Goal: Navigation & Orientation: Find specific page/section

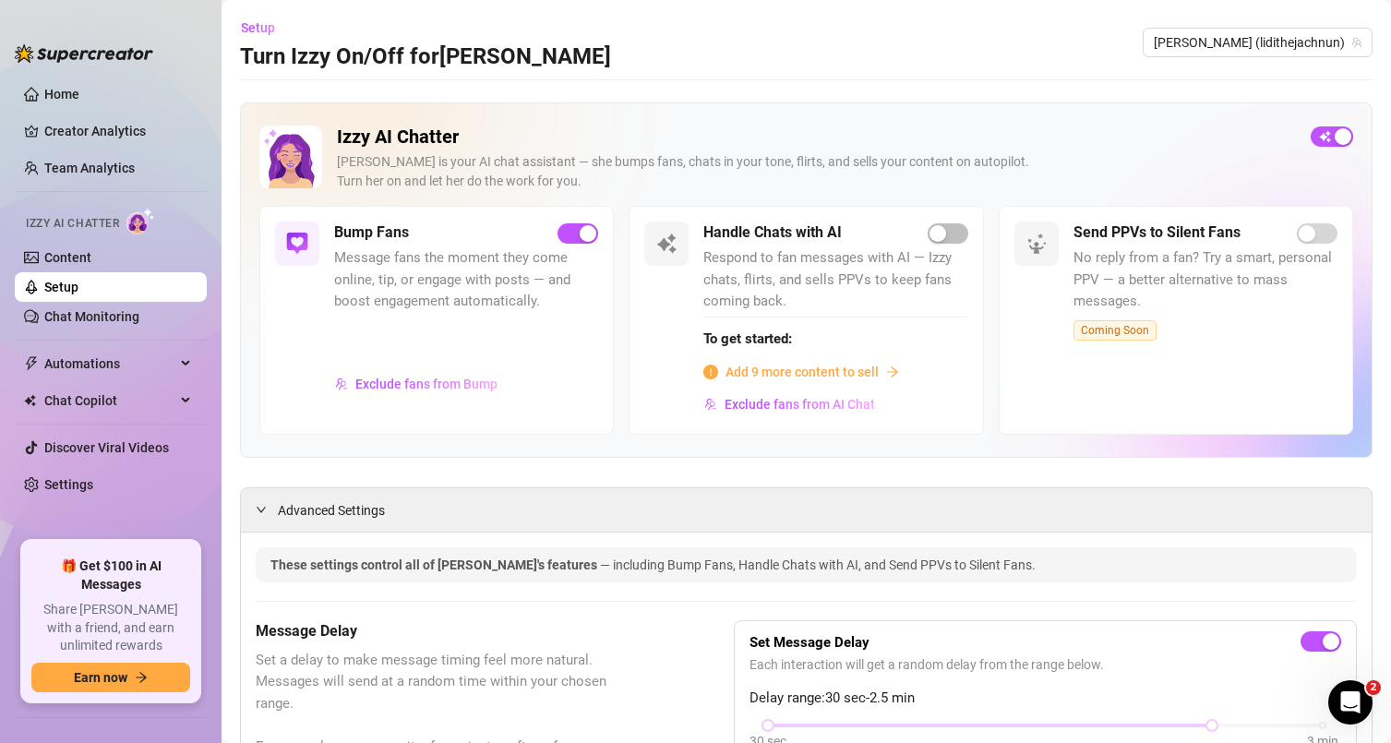
scroll to position [115, 0]
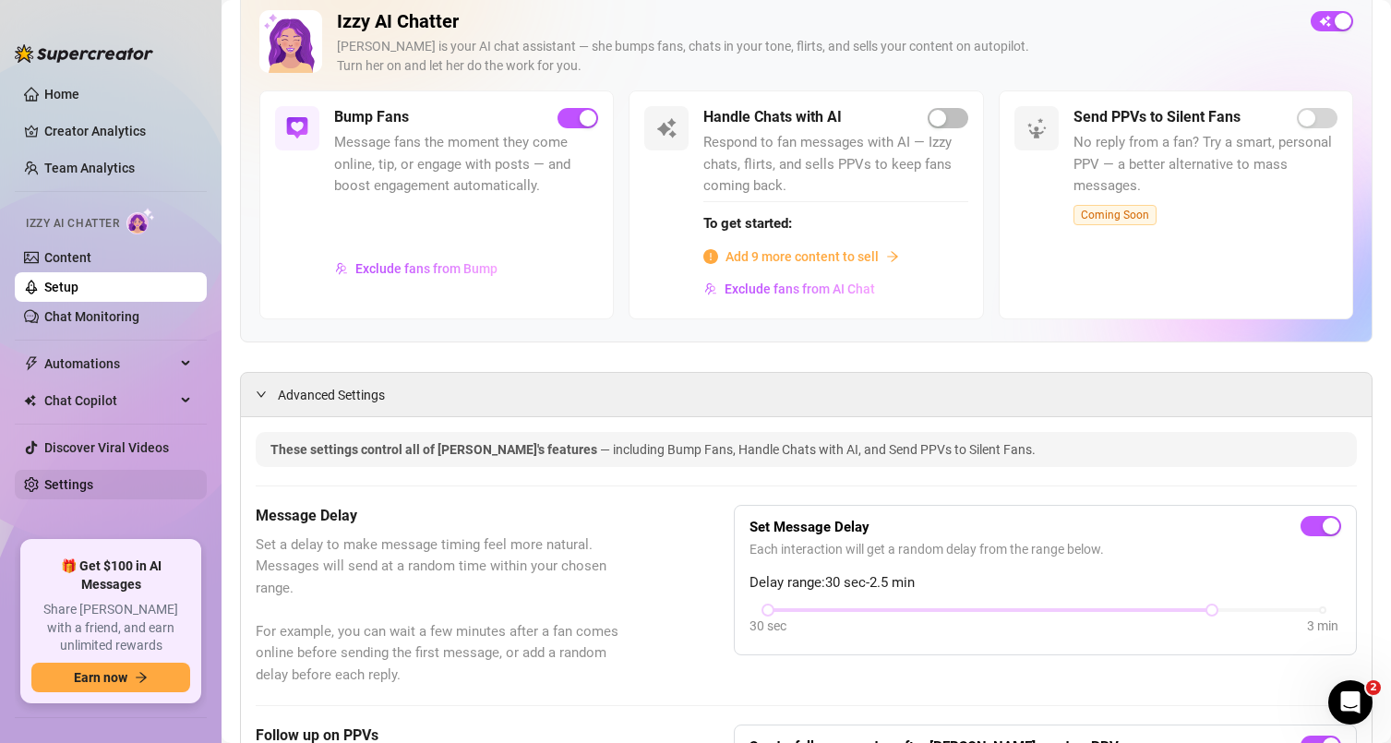
click at [87, 484] on link "Settings" at bounding box center [68, 484] width 49 height 15
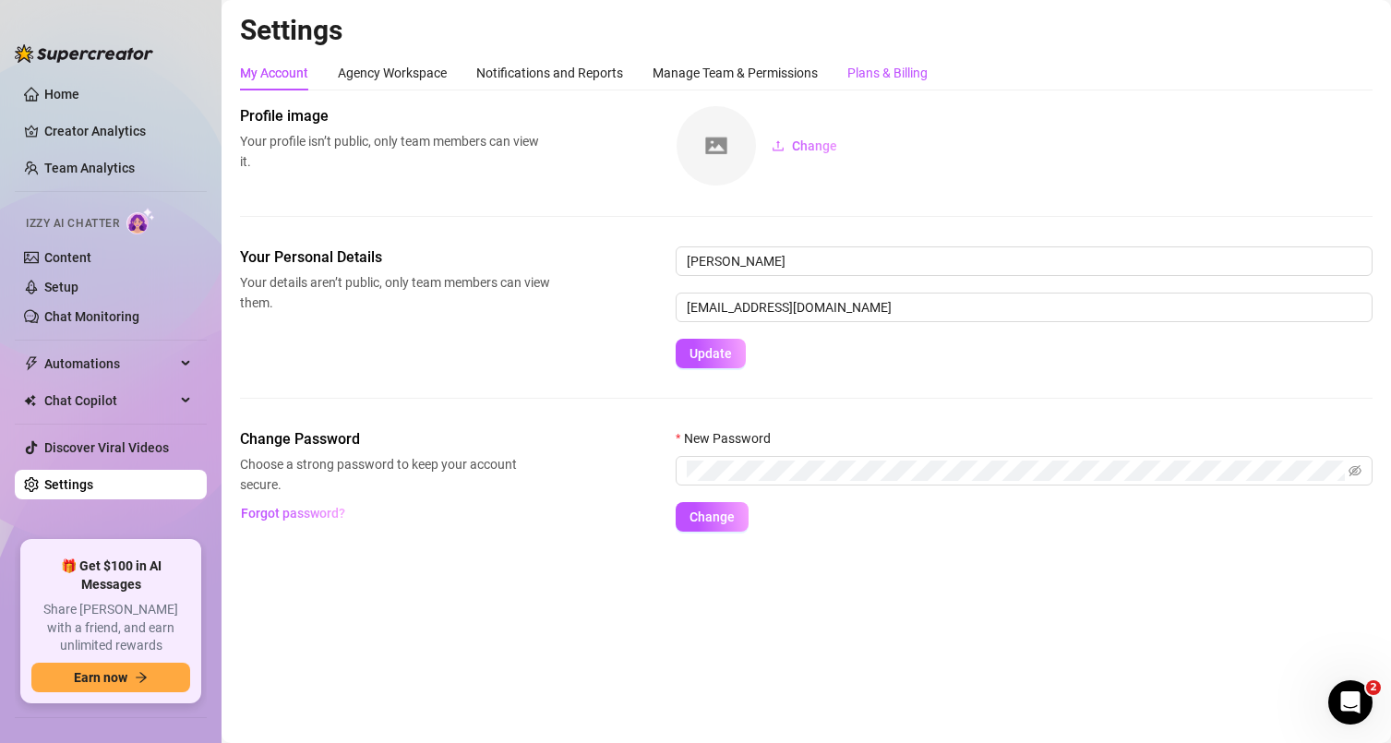
click at [893, 81] on div "Plans & Billing" at bounding box center [888, 73] width 80 height 20
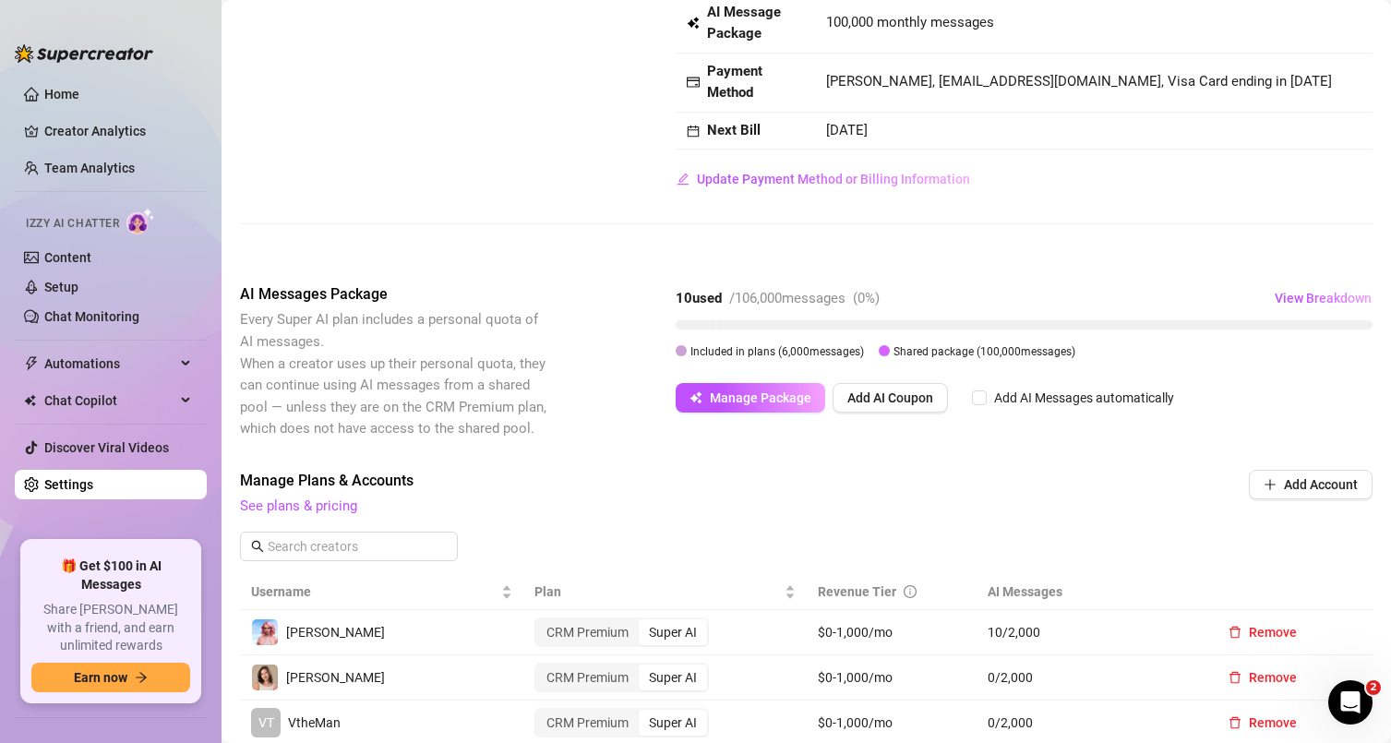
scroll to position [152, 0]
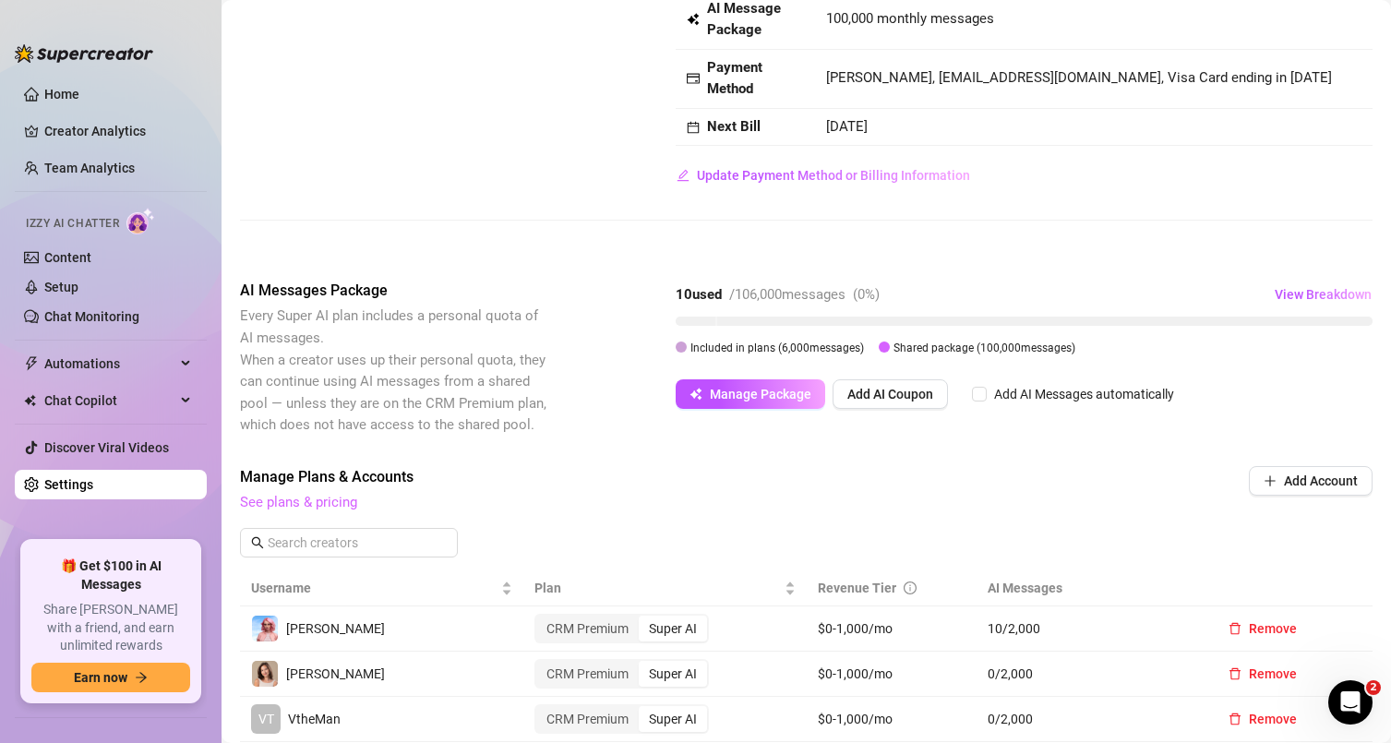
click at [289, 504] on link "See plans & pricing" at bounding box center [298, 502] width 117 height 17
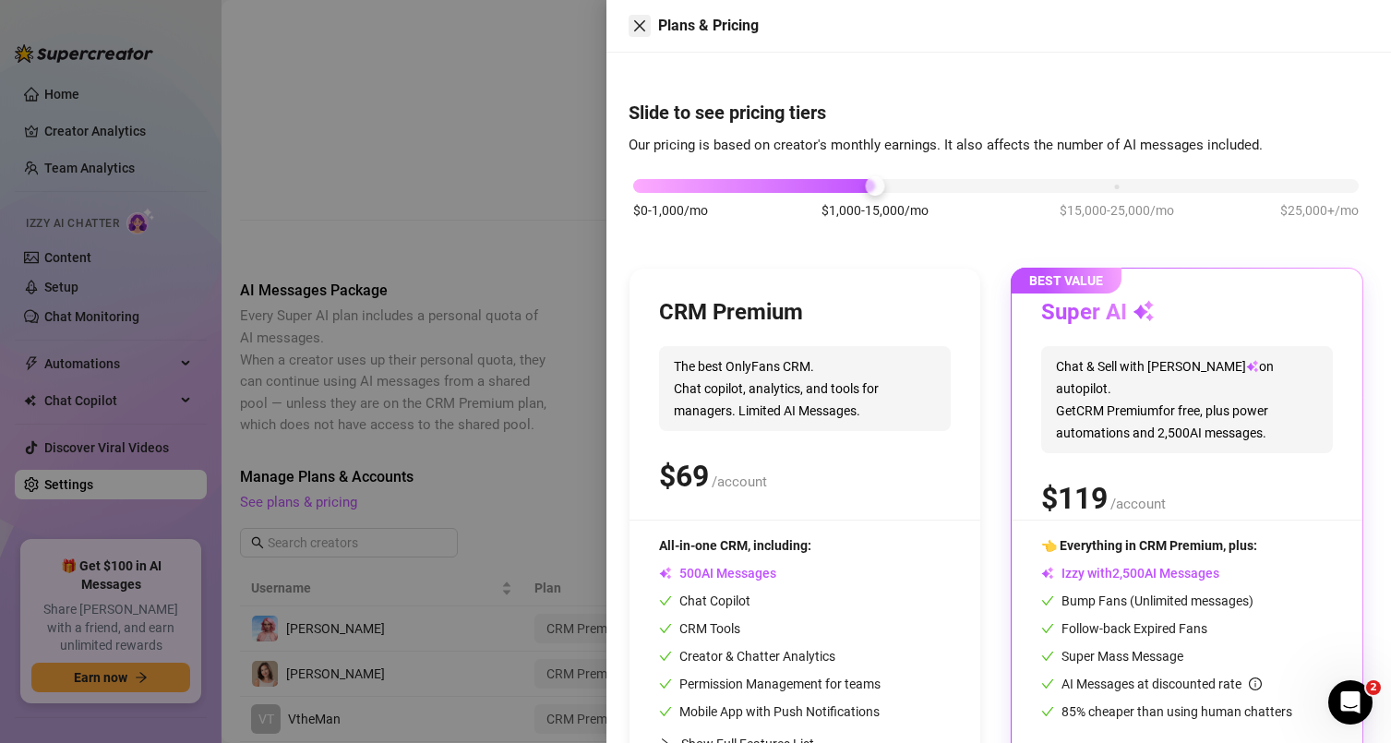
click at [642, 25] on icon "close" at bounding box center [639, 25] width 15 height 15
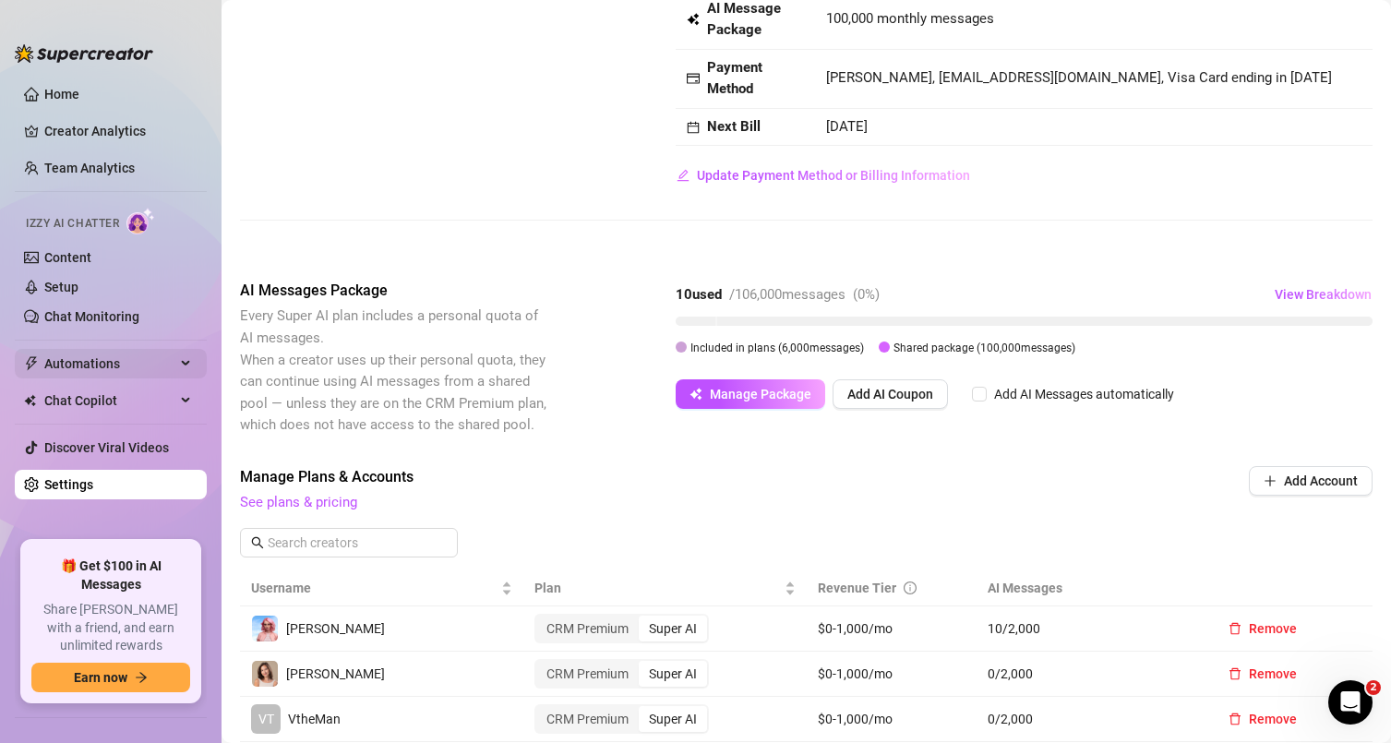
click at [130, 367] on span "Automations" at bounding box center [109, 364] width 131 height 30
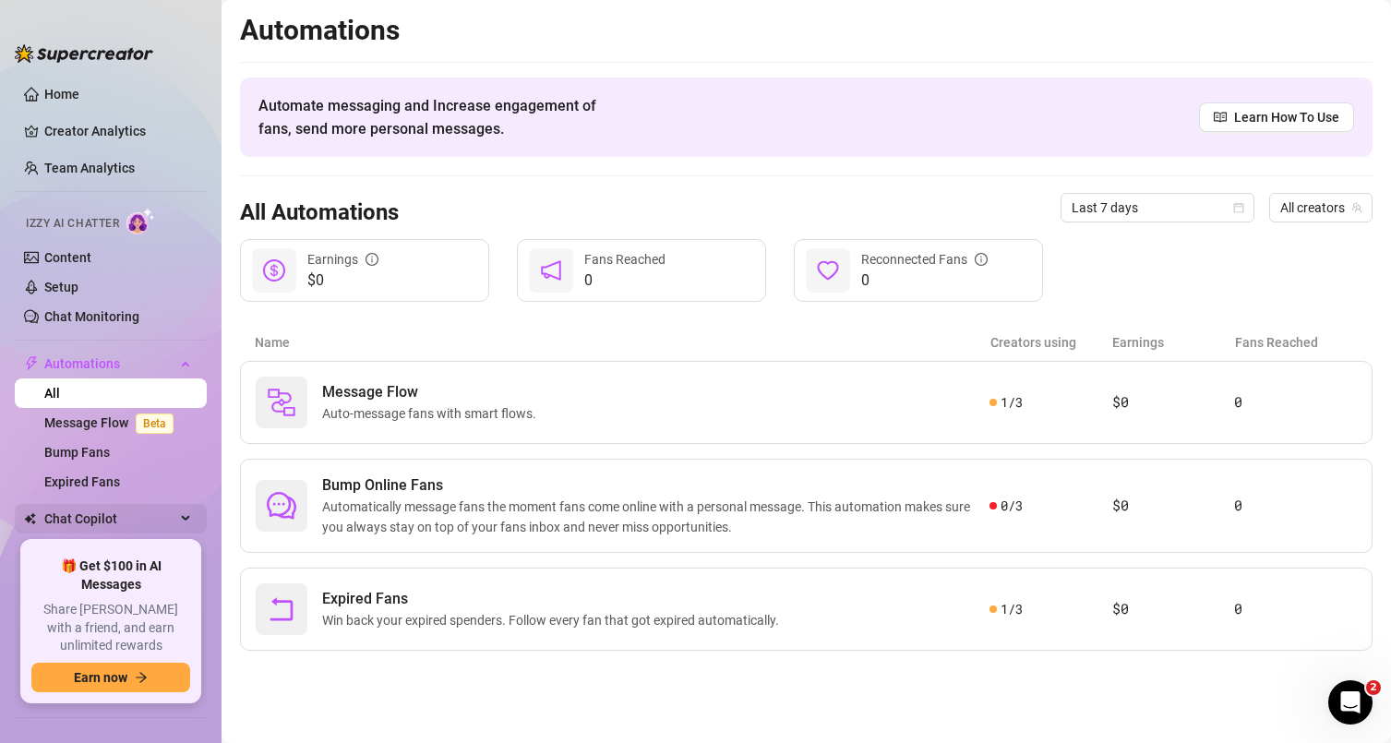
click at [123, 518] on span "Chat Copilot" at bounding box center [109, 519] width 131 height 30
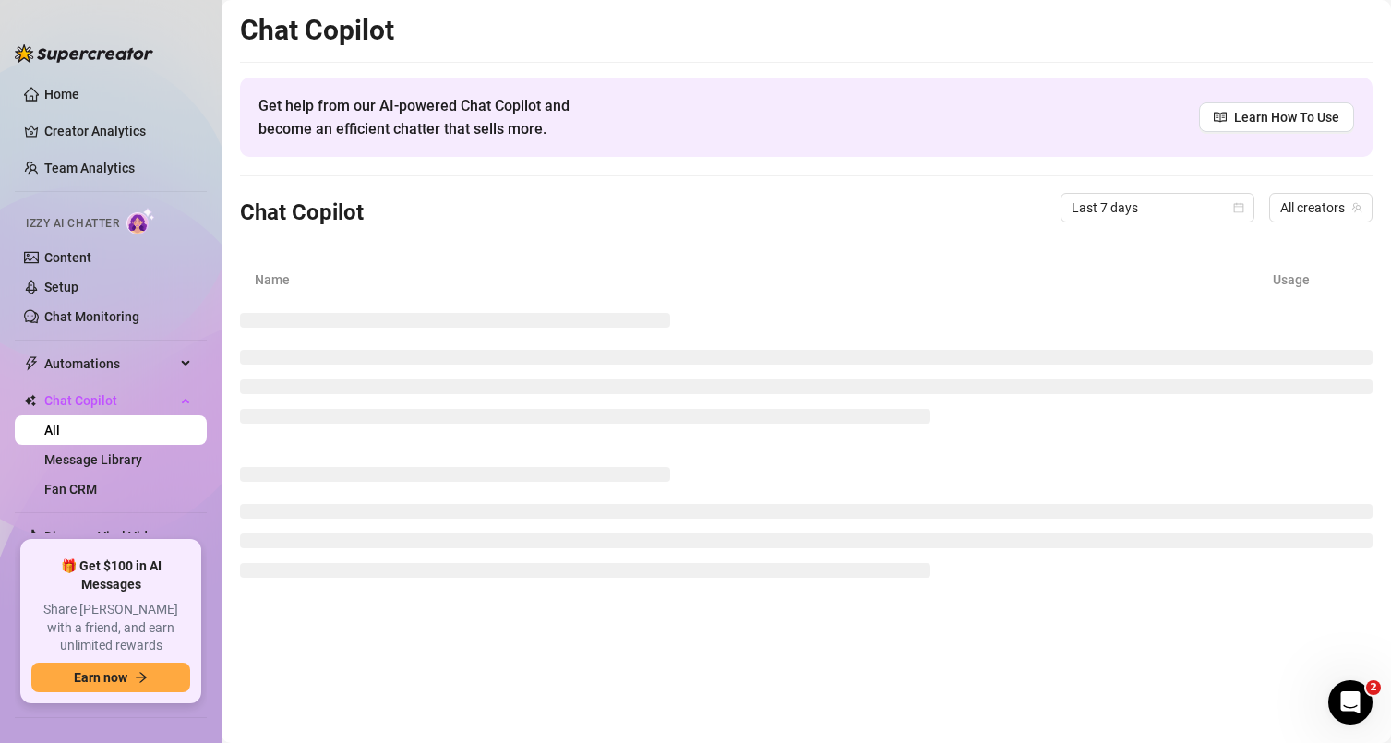
scroll to position [43, 0]
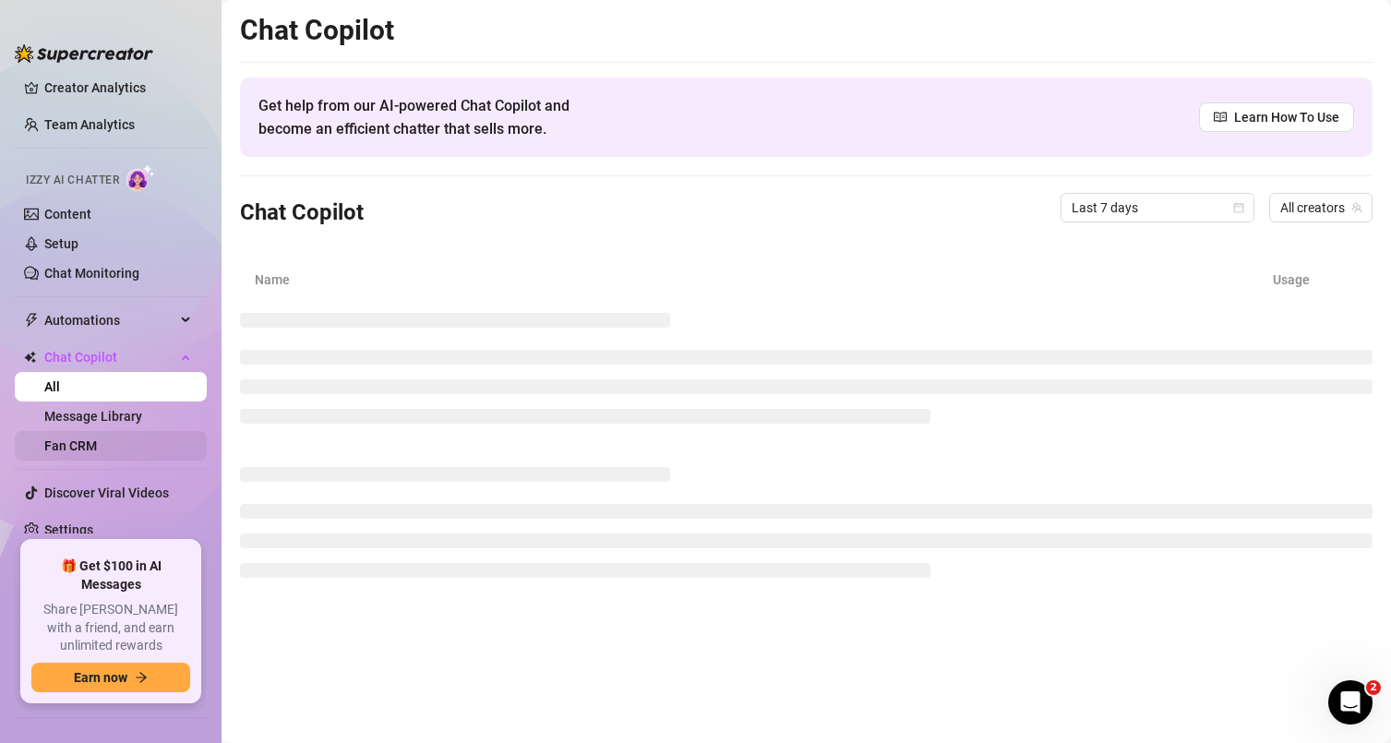
click at [97, 453] on link "Fan CRM" at bounding box center [70, 446] width 53 height 15
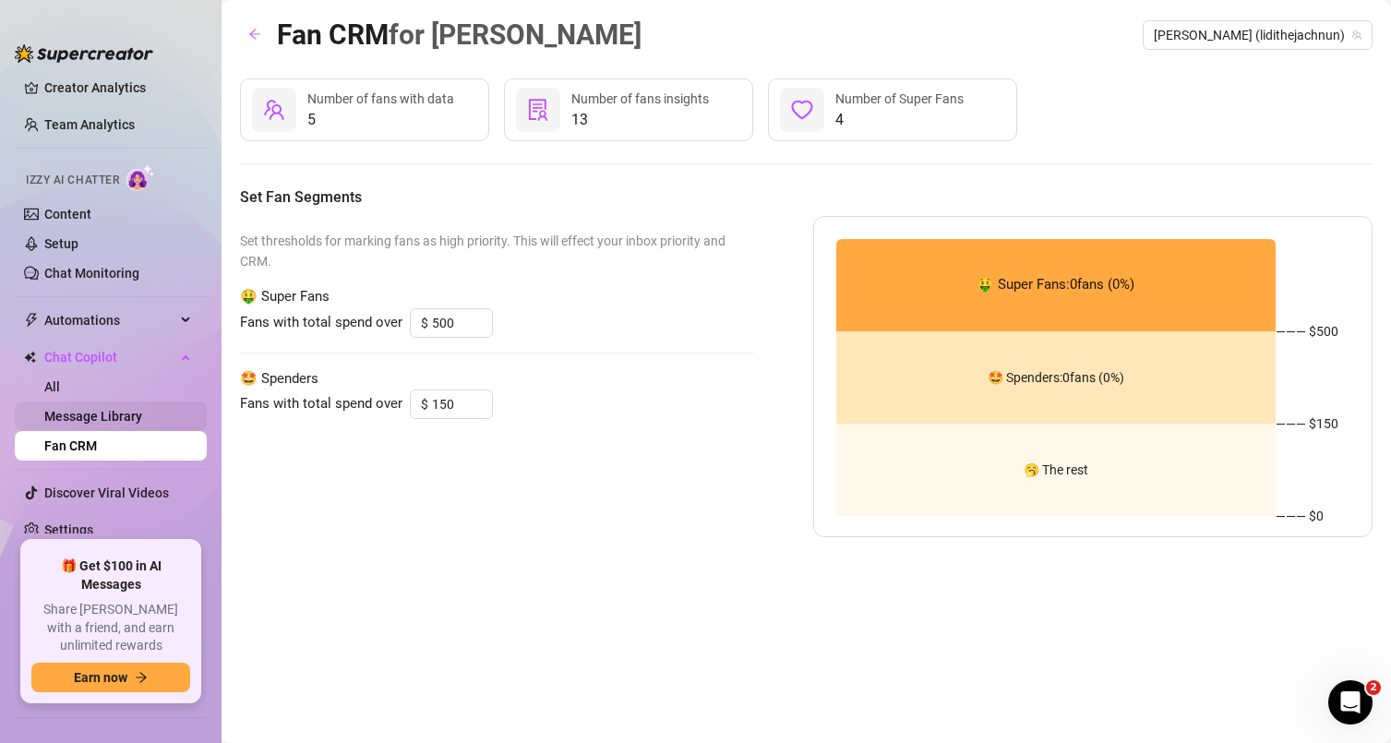
click at [59, 409] on link "Message Library" at bounding box center [93, 416] width 98 height 15
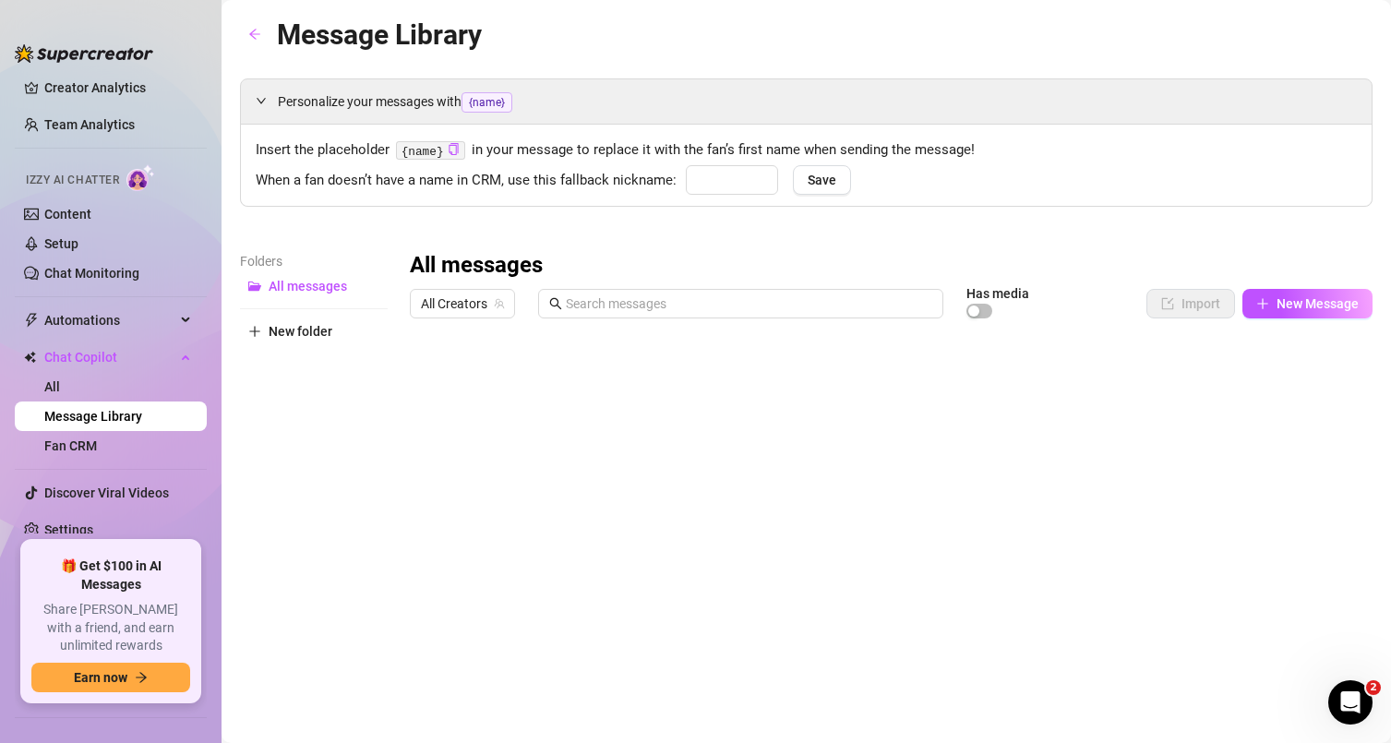
type input "hun"
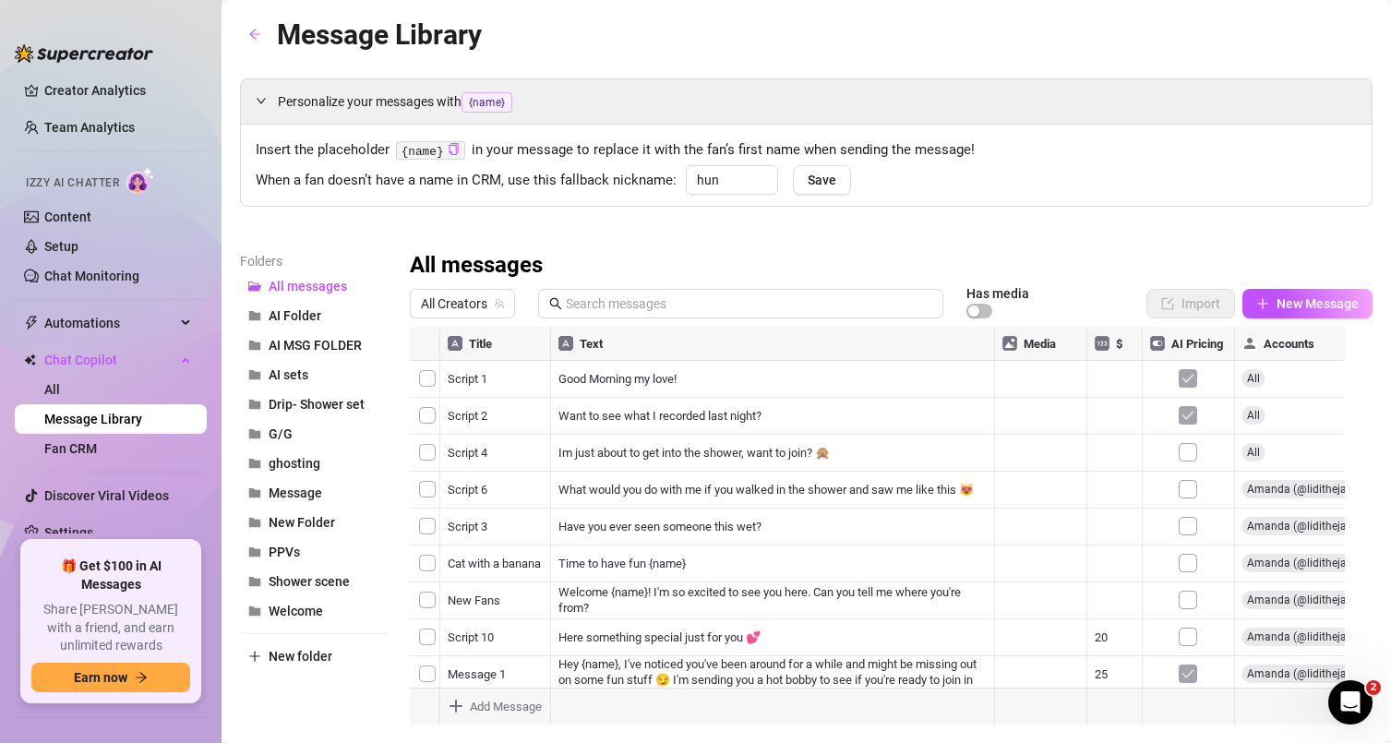
scroll to position [43, 0]
click at [91, 218] on link "Content" at bounding box center [67, 214] width 47 height 15
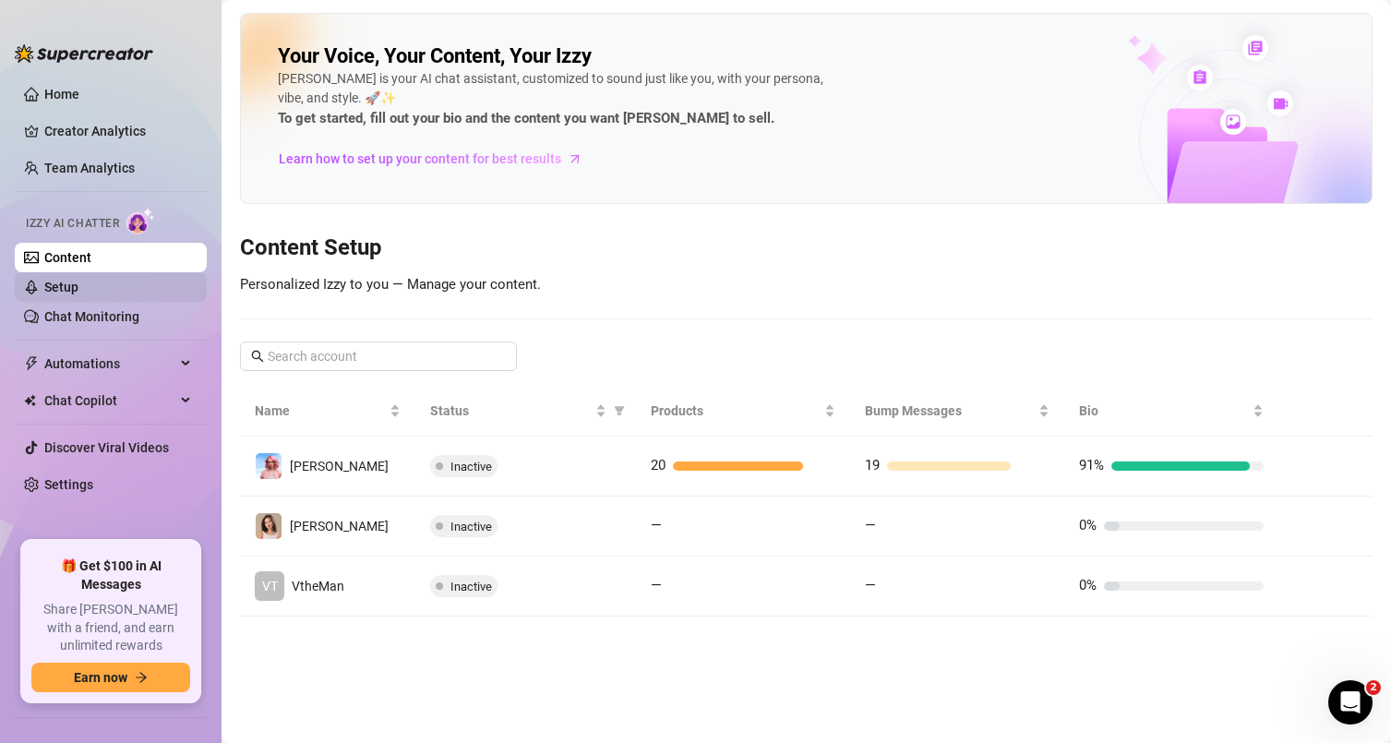
click at [78, 282] on link "Setup" at bounding box center [61, 287] width 34 height 15
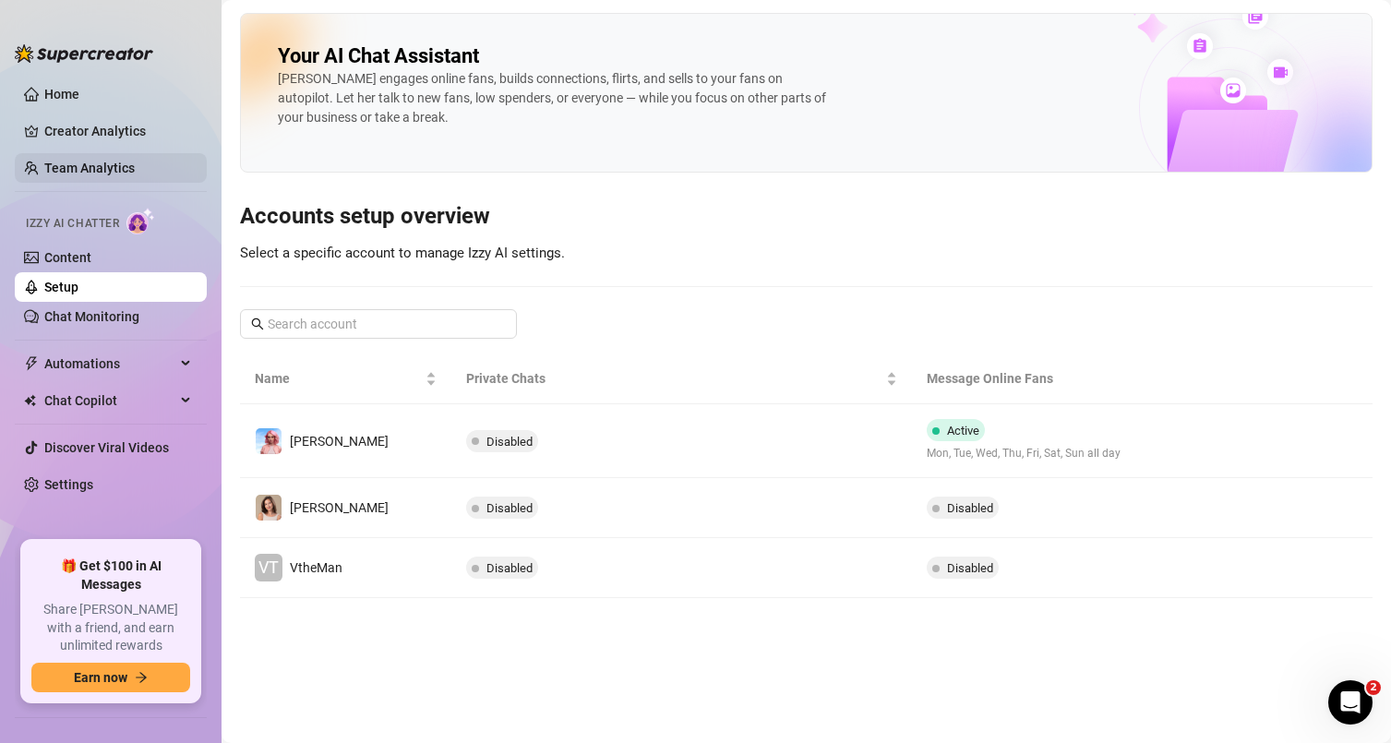
click at [90, 164] on link "Team Analytics" at bounding box center [89, 168] width 90 height 15
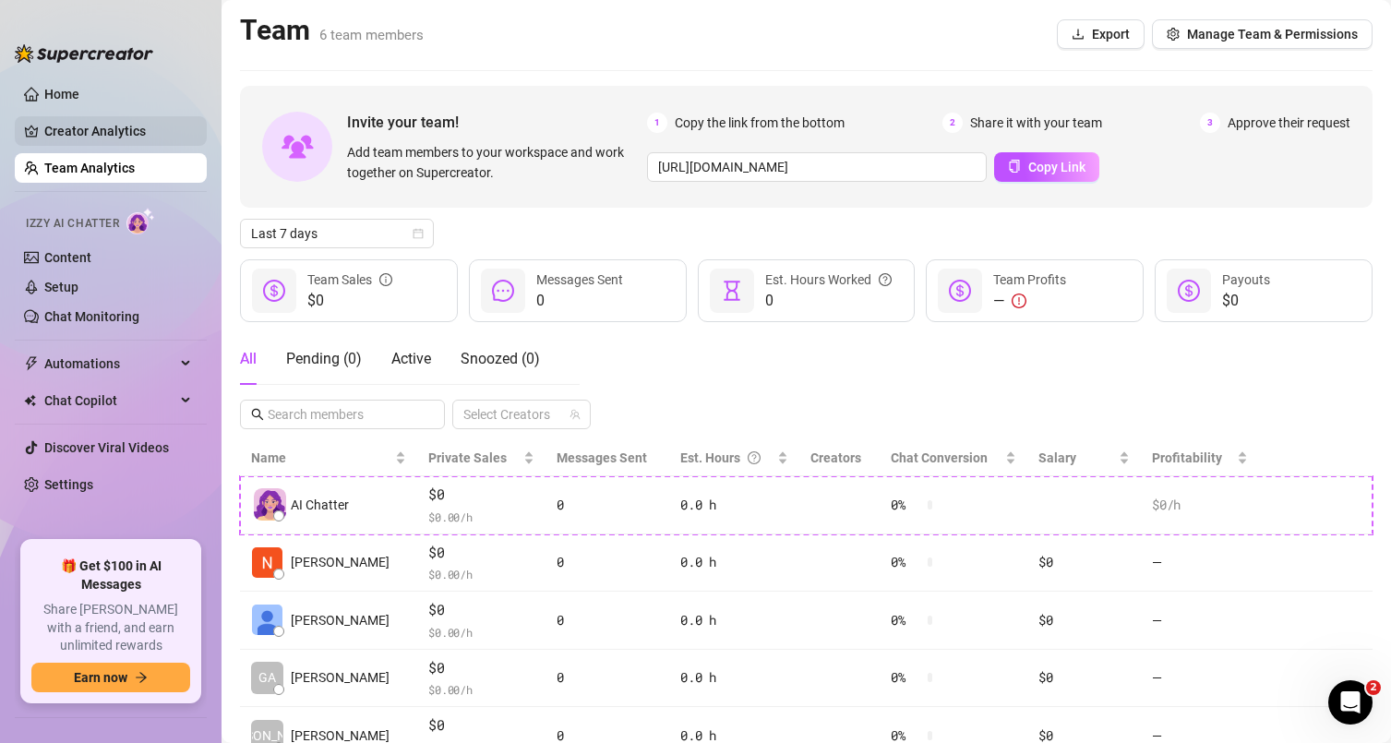
click at [118, 132] on link "Creator Analytics" at bounding box center [118, 131] width 148 height 30
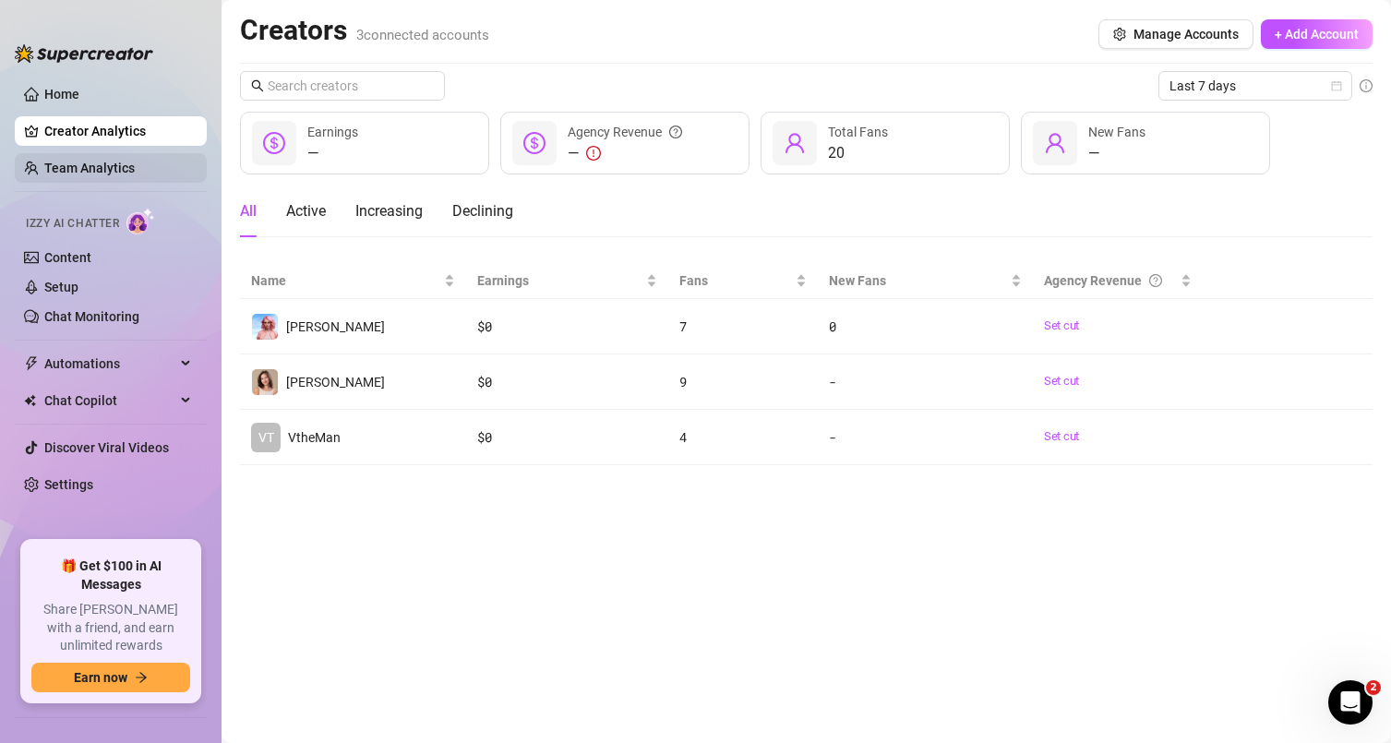
click at [97, 163] on link "Team Analytics" at bounding box center [89, 168] width 90 height 15
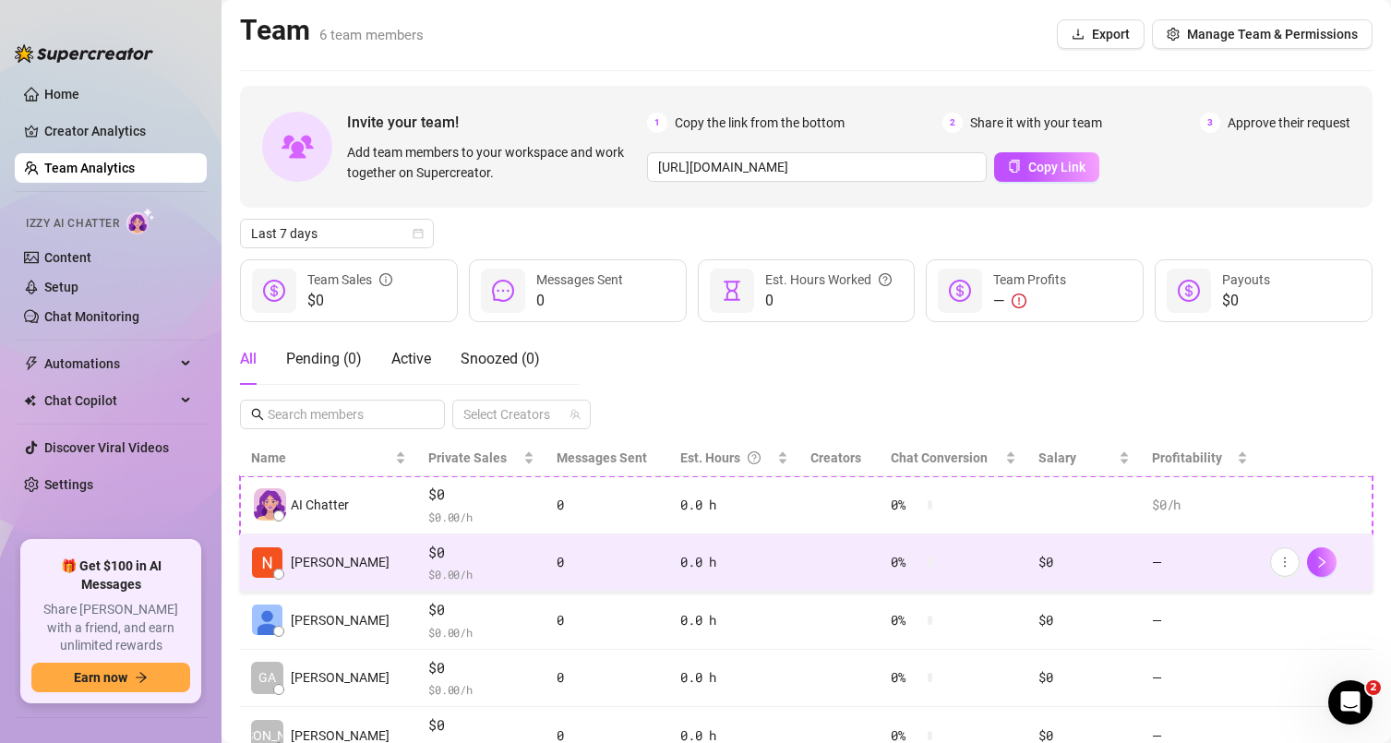
click at [596, 549] on td "0" at bounding box center [608, 564] width 125 height 58
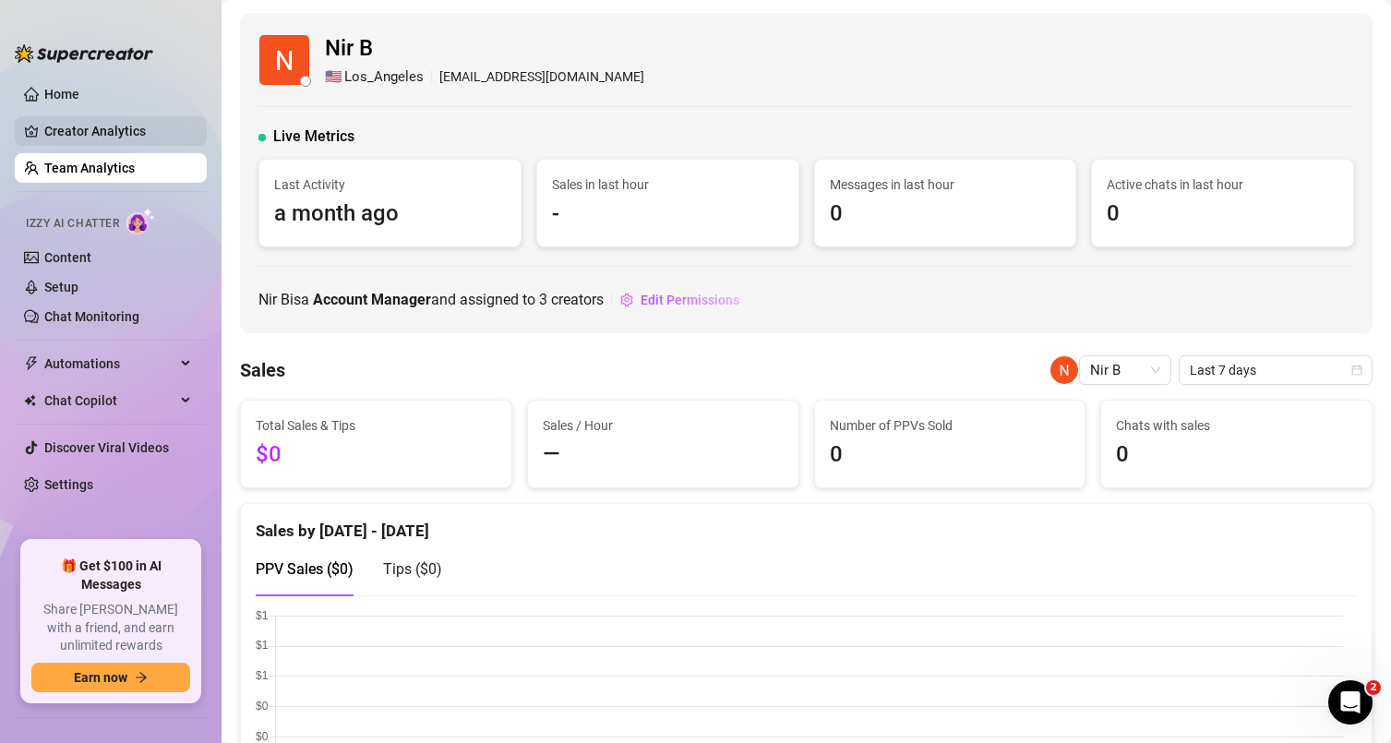
click at [47, 138] on link "Creator Analytics" at bounding box center [118, 131] width 148 height 30
